Goal: Information Seeking & Learning: Learn about a topic

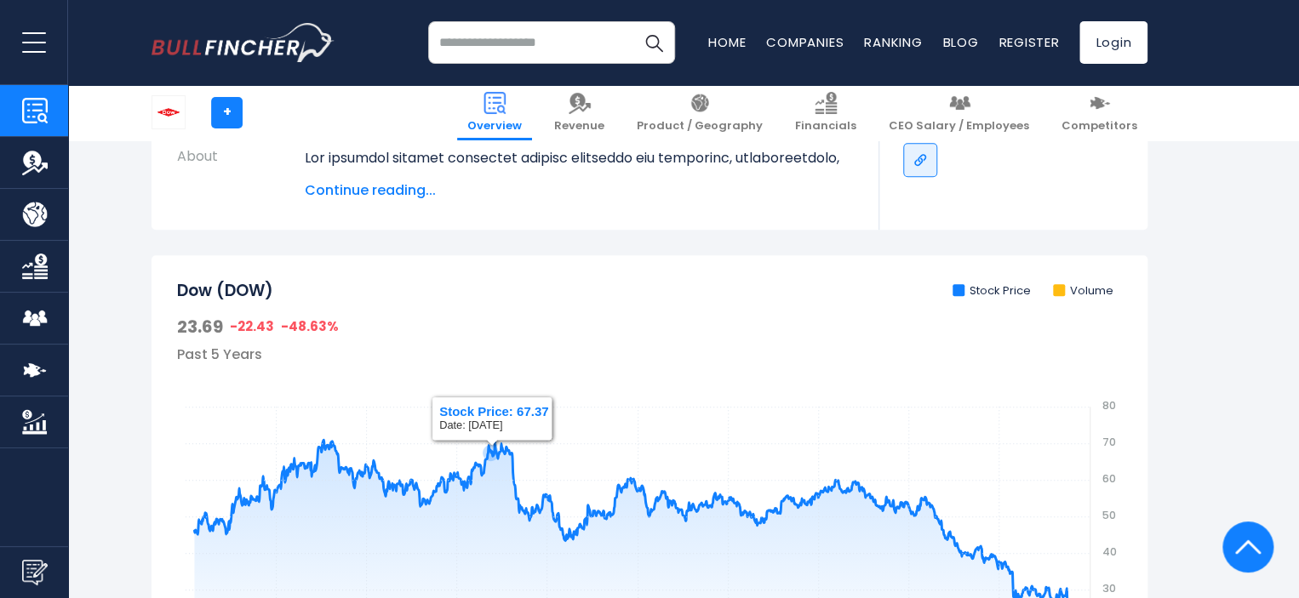
scroll to position [340, 0]
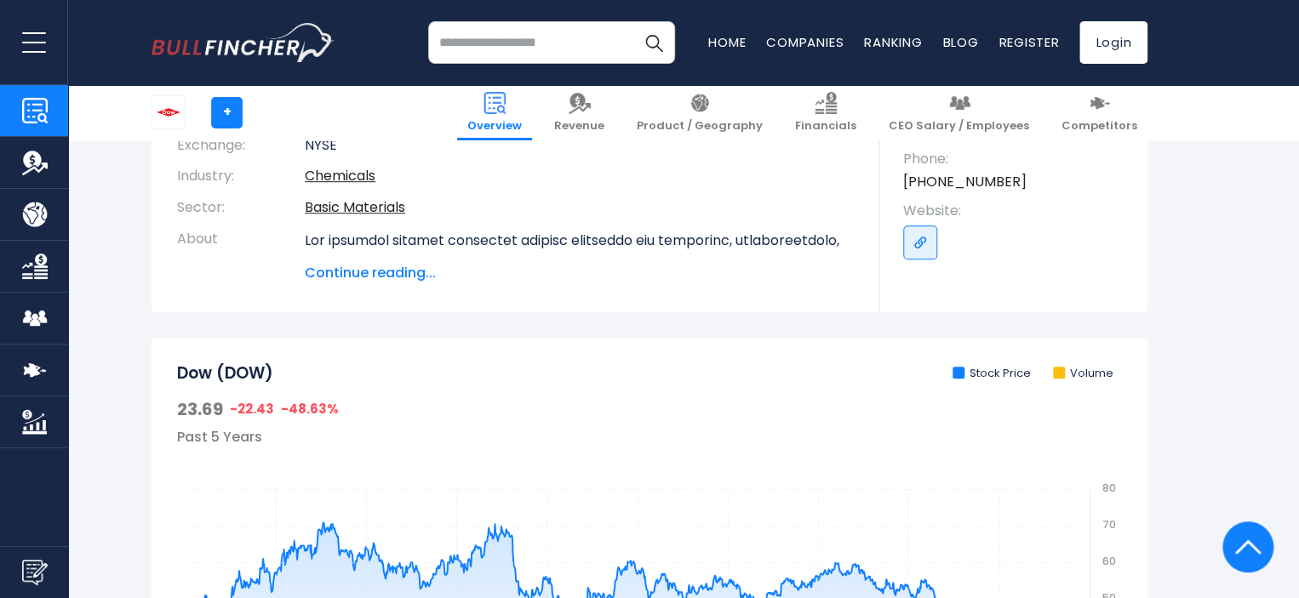
click at [420, 272] on span "Continue reading..." at bounding box center [579, 273] width 549 height 20
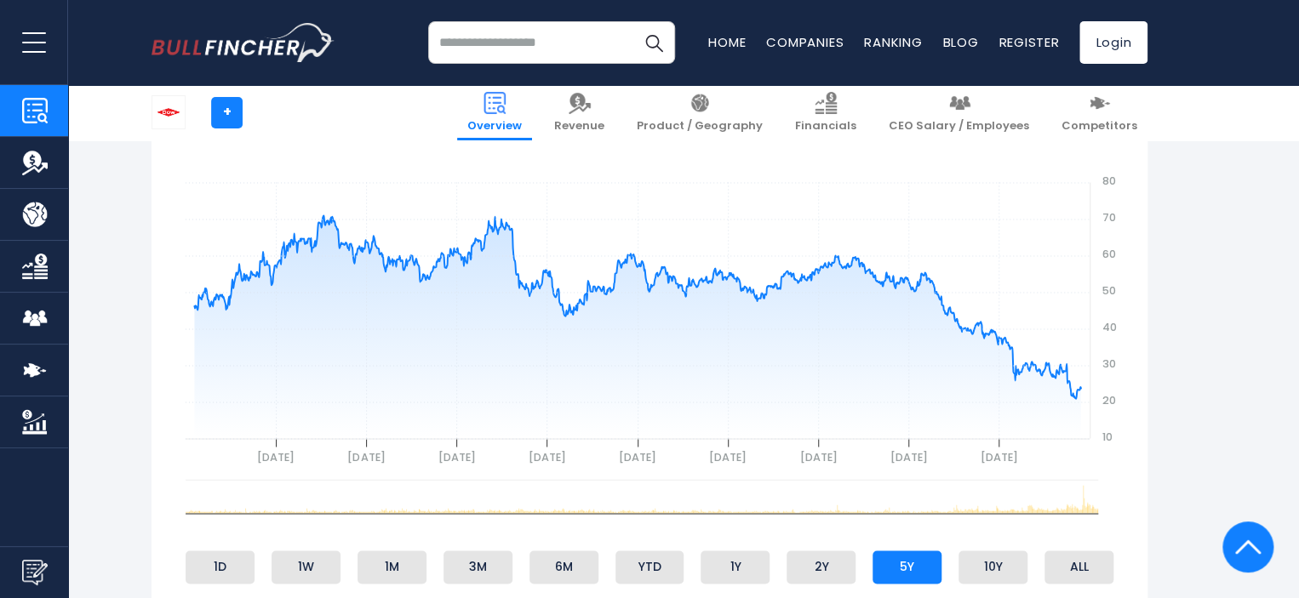
scroll to position [1002, 0]
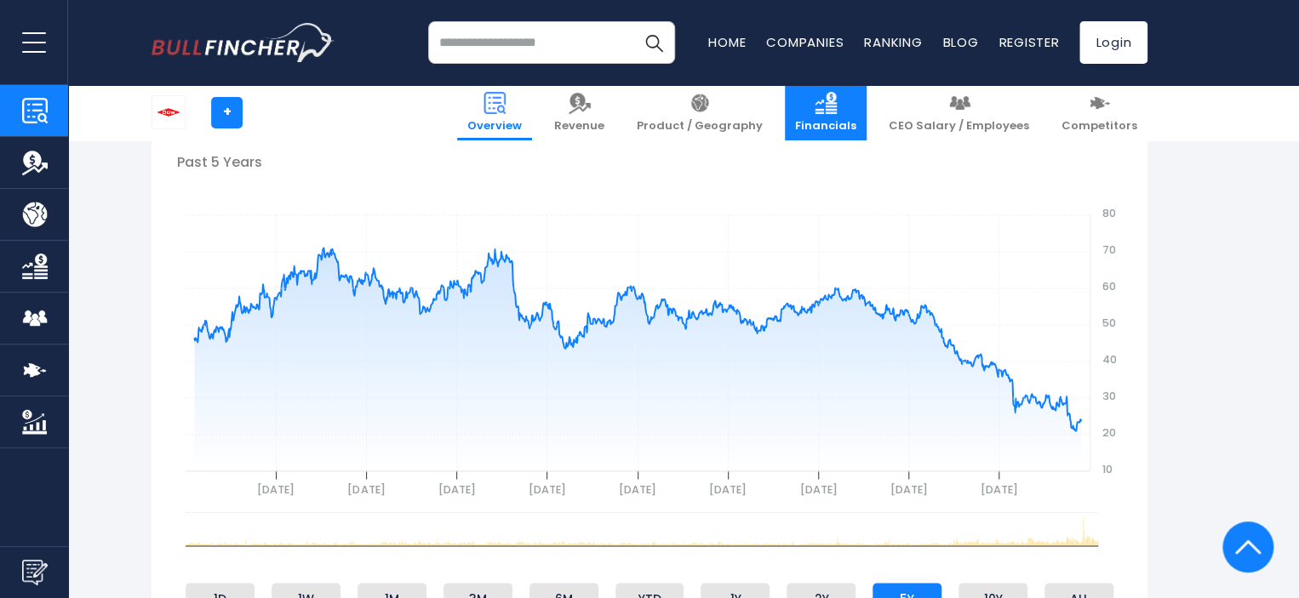
click at [866, 116] on link "Financials" at bounding box center [826, 112] width 82 height 55
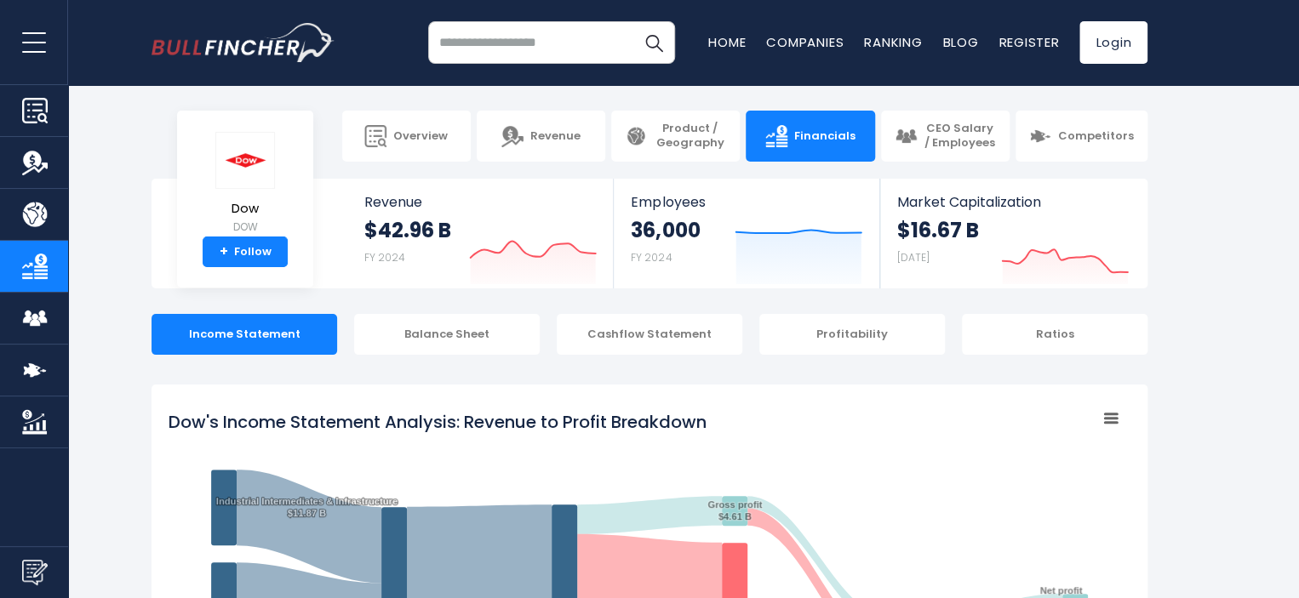
scroll to position [922, 0]
